Goal: Navigation & Orientation: Find specific page/section

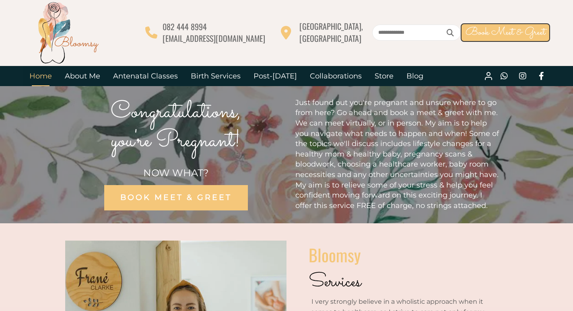
click at [43, 77] on link "Home" at bounding box center [40, 76] width 35 height 20
click at [75, 79] on link "About Me" at bounding box center [82, 76] width 48 height 20
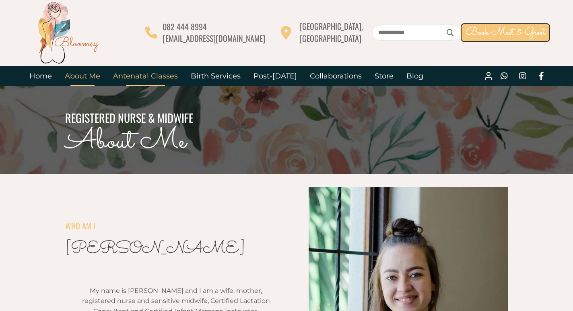
click at [133, 78] on link "Antenatal Classes" at bounding box center [146, 76] width 78 height 20
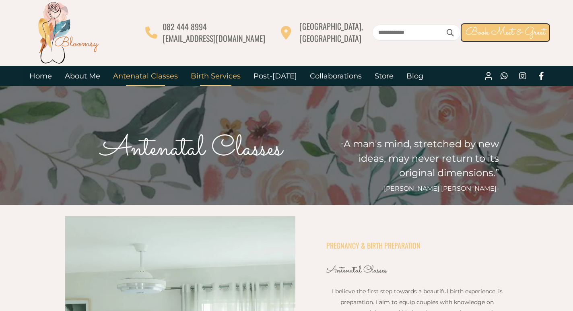
click at [235, 79] on link "Birth Services" at bounding box center [215, 76] width 63 height 20
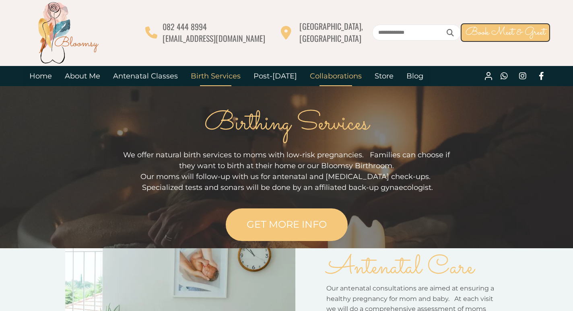
click at [304, 75] on link "Collaborations" at bounding box center [335, 76] width 65 height 20
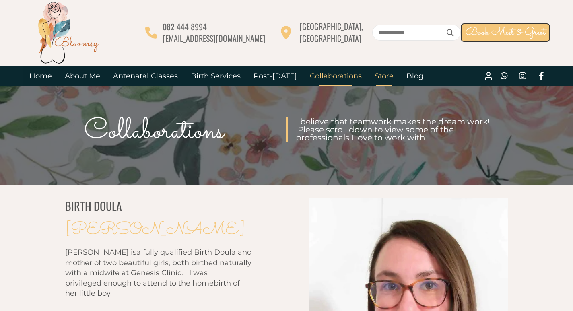
click at [374, 76] on link "Store" at bounding box center [384, 76] width 32 height 20
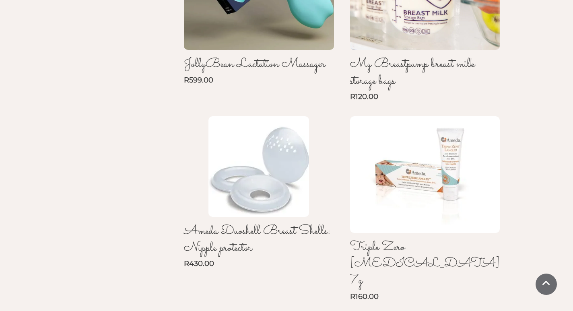
scroll to position [625, 0]
